Goal: Understand process/instructions: Learn how to perform a task or action

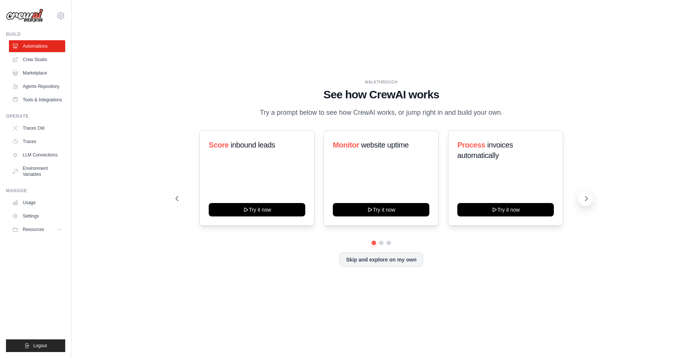
click at [584, 195] on icon at bounding box center [586, 198] width 7 height 7
click at [173, 191] on div "WALKTHROUGH See how CrewAI works Try a prompt below to see how CrewAI works, or…" at bounding box center [381, 178] width 429 height 199
click at [176, 195] on icon at bounding box center [176, 198] width 7 height 7
click at [588, 196] on icon at bounding box center [586, 198] width 7 height 7
click at [586, 196] on icon at bounding box center [587, 198] width 2 height 4
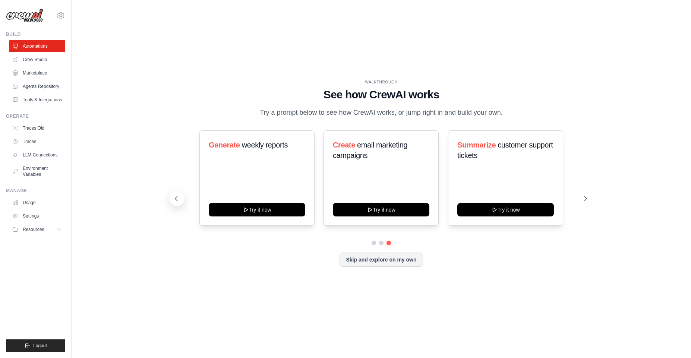
click at [179, 200] on icon at bounding box center [176, 198] width 7 height 7
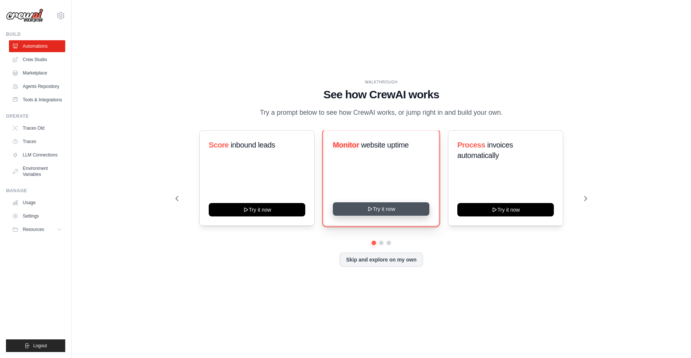
click at [407, 211] on button "Try it now" at bounding box center [381, 208] width 97 height 13
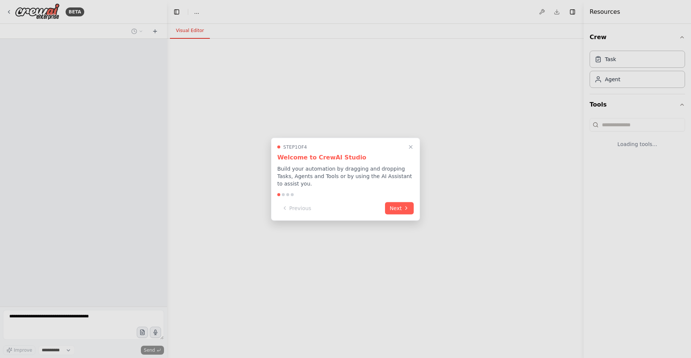
select select "****"
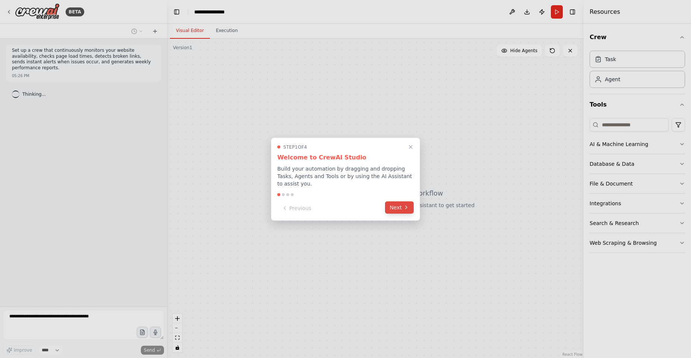
click at [407, 206] on icon at bounding box center [406, 208] width 6 height 6
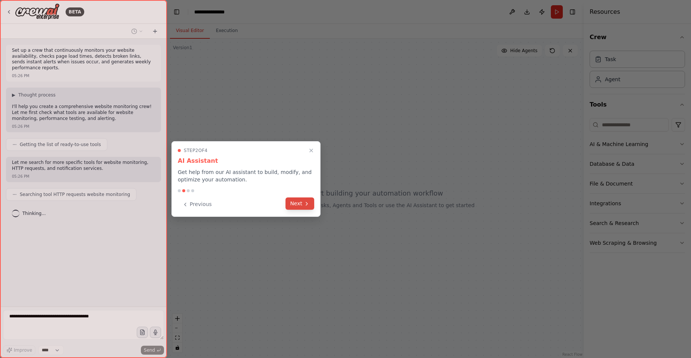
click at [301, 208] on button "Next" at bounding box center [299, 204] width 29 height 12
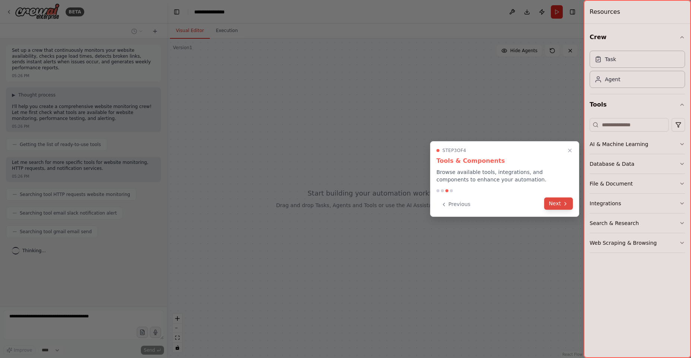
click at [563, 202] on icon at bounding box center [565, 204] width 6 height 6
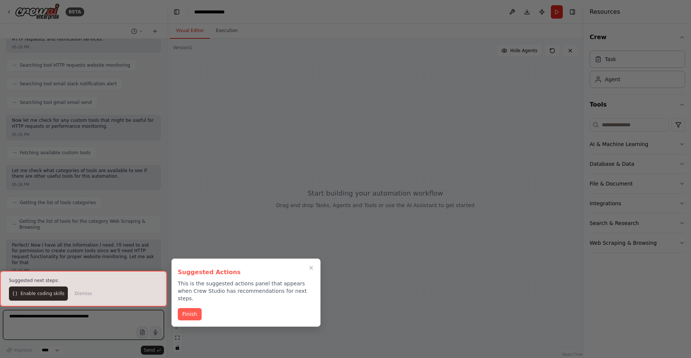
scroll to position [135, 0]
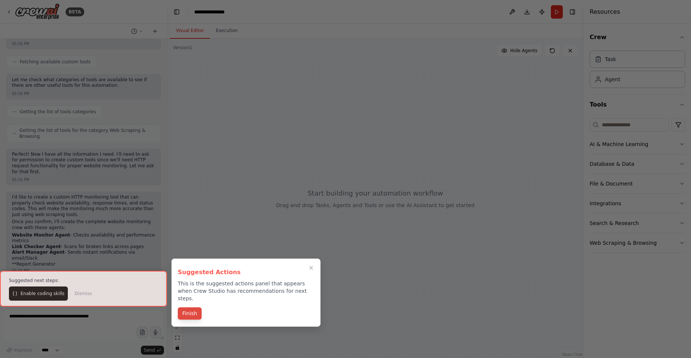
click at [188, 308] on button "Finish" at bounding box center [190, 313] width 24 height 12
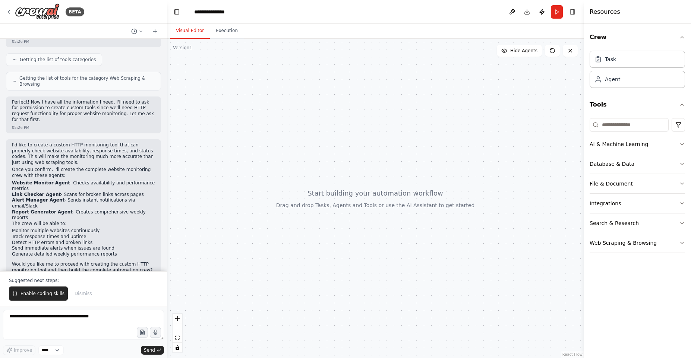
scroll to position [274, 0]
